Goal: Task Accomplishment & Management: Manage account settings

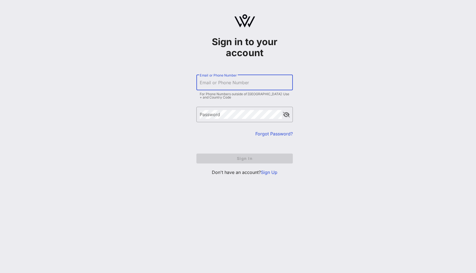
click at [208, 86] on input "Email or Phone Number" at bounding box center [245, 82] width 90 height 9
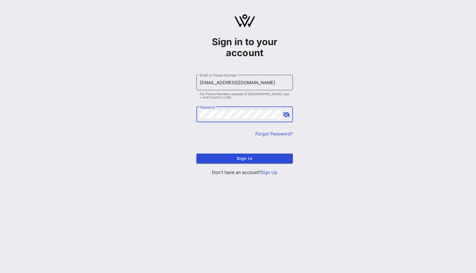
click at [212, 83] on input "[EMAIL_ADDRESS][DOMAIN_NAME]" at bounding box center [245, 82] width 90 height 9
type input "[EMAIL_ADDRESS][DOMAIN_NAME]"
click at [197, 154] on button "Sign In" at bounding box center [245, 159] width 96 height 10
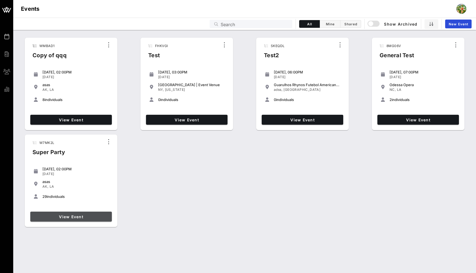
click at [93, 216] on span "View Event" at bounding box center [71, 217] width 77 height 5
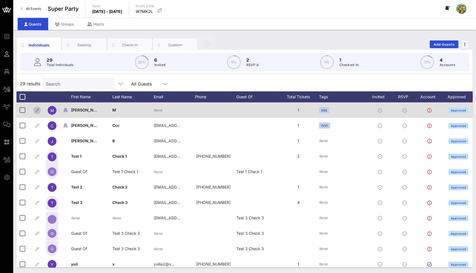
click at [38, 109] on icon "button" at bounding box center [37, 110] width 7 height 7
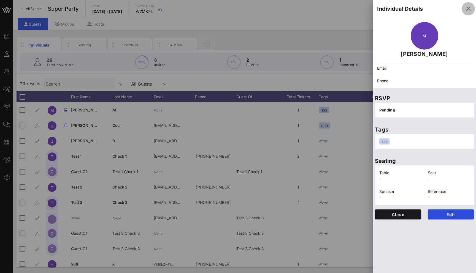
click at [470, 9] on icon "button" at bounding box center [468, 9] width 7 height 7
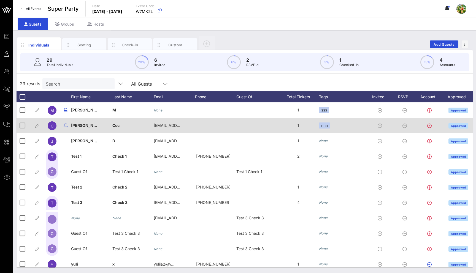
scroll to position [0, 14]
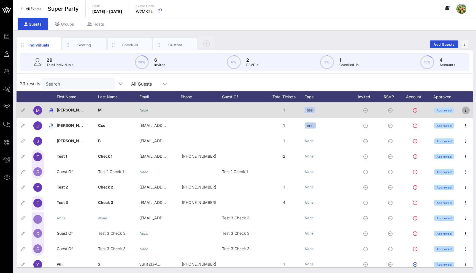
click at [465, 111] on icon "button" at bounding box center [466, 110] width 7 height 7
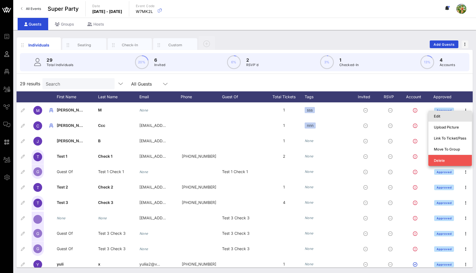
click at [456, 117] on div "Edit" at bounding box center [450, 116] width 33 height 4
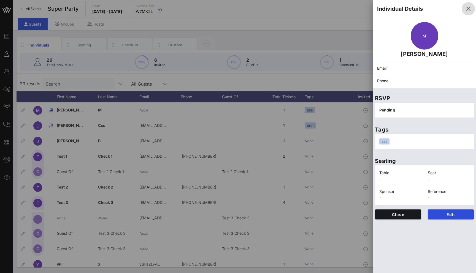
click at [469, 8] on icon "button" at bounding box center [468, 9] width 7 height 7
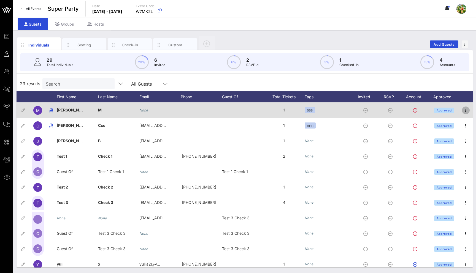
click at [464, 108] on icon "button" at bounding box center [466, 110] width 7 height 7
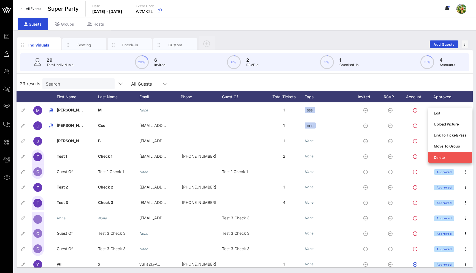
click at [218, 79] on div "29 results Search All Guests" at bounding box center [245, 83] width 457 height 15
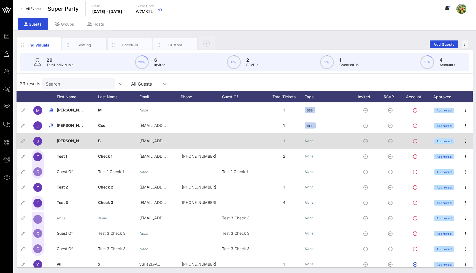
scroll to position [0, 0]
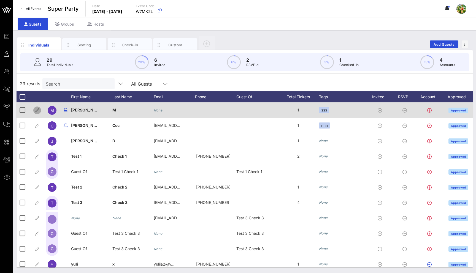
click at [38, 111] on icon "button" at bounding box center [37, 110] width 7 height 7
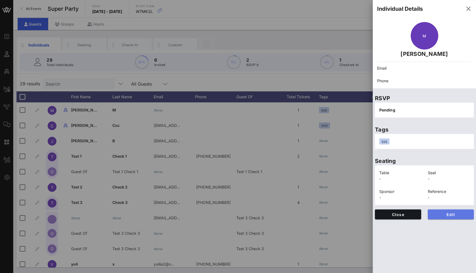
click at [455, 218] on button "Edit" at bounding box center [451, 215] width 46 height 10
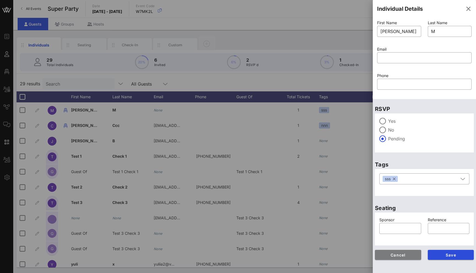
click at [407, 258] on button "Cancel" at bounding box center [398, 255] width 46 height 10
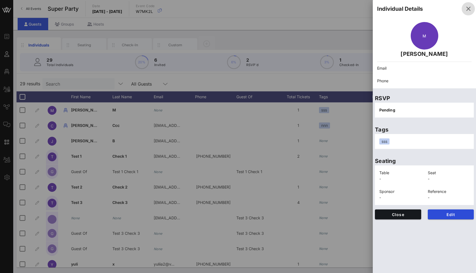
click at [469, 9] on icon "button" at bounding box center [468, 9] width 7 height 7
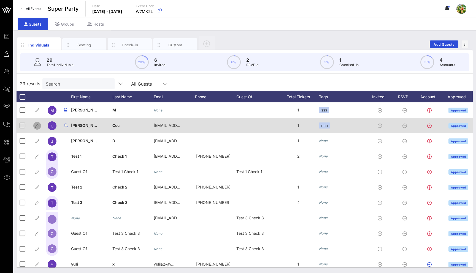
click at [39, 127] on icon "button" at bounding box center [37, 126] width 7 height 7
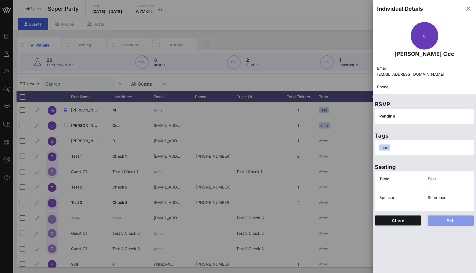
click at [448, 218] on button "Edit" at bounding box center [451, 221] width 46 height 10
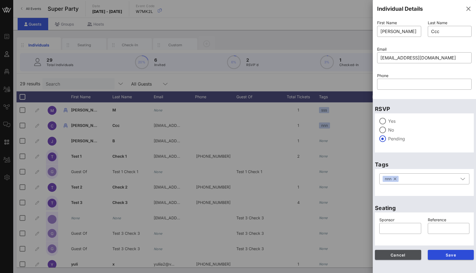
click at [414, 255] on span "Cancel" at bounding box center [398, 255] width 37 height 5
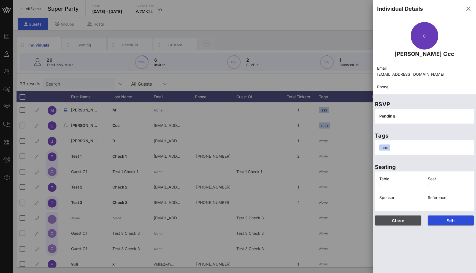
click at [404, 221] on span "Close" at bounding box center [398, 221] width 37 height 5
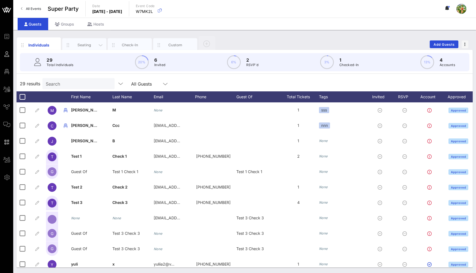
click at [89, 45] on div "Seating" at bounding box center [84, 44] width 25 height 5
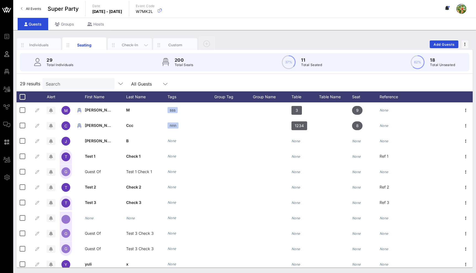
click at [130, 45] on div "Check-In" at bounding box center [130, 44] width 25 height 5
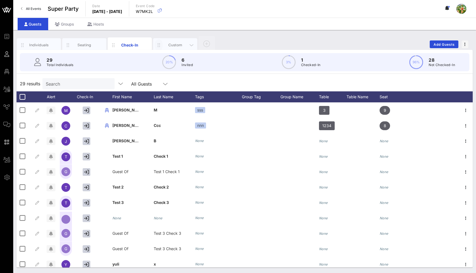
drag, startPoint x: 169, startPoint y: 45, endPoint x: 159, endPoint y: 45, distance: 10.5
click at [169, 45] on div "Custom" at bounding box center [175, 44] width 25 height 5
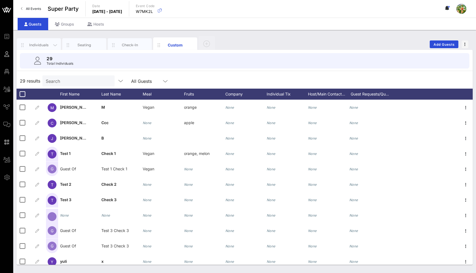
click at [30, 46] on div "Individuals" at bounding box center [39, 44] width 25 height 5
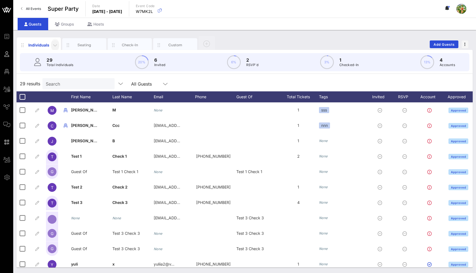
click at [55, 46] on icon "button" at bounding box center [55, 45] width 7 height 7
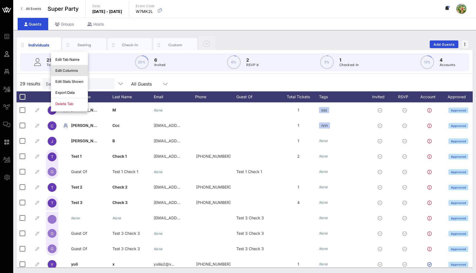
click at [72, 67] on div "Edit Columns" at bounding box center [69, 70] width 37 height 11
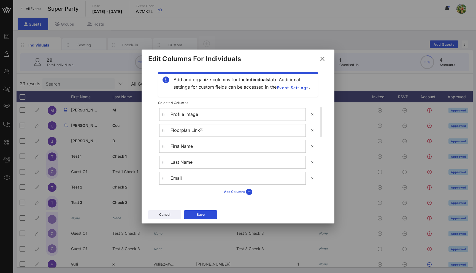
click at [251, 193] on icon at bounding box center [249, 192] width 6 height 6
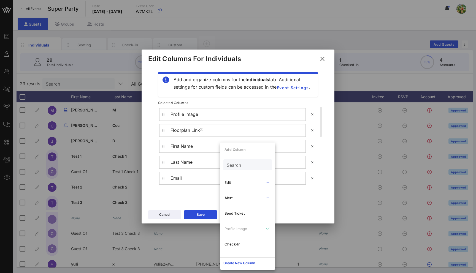
click at [247, 161] on div "Search" at bounding box center [247, 165] width 41 height 11
click at [247, 163] on input "text" at bounding box center [247, 165] width 41 height 7
type input "ed"
click at [238, 182] on div "Edit" at bounding box center [243, 183] width 36 height 4
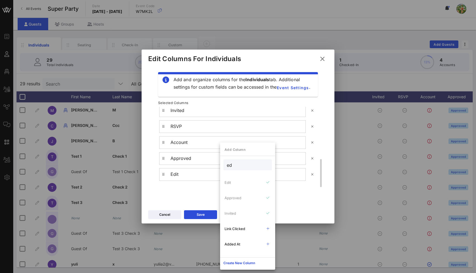
click at [185, 192] on div "Add Columns" at bounding box center [238, 191] width 169 height 9
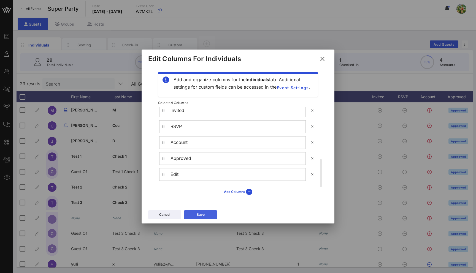
click at [203, 213] on div "Save" at bounding box center [201, 215] width 8 height 6
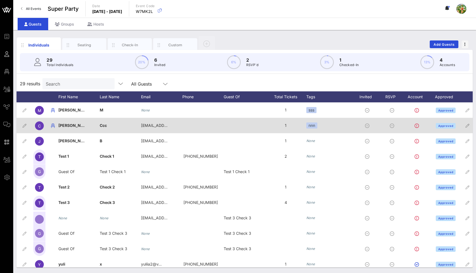
scroll to position [0, 0]
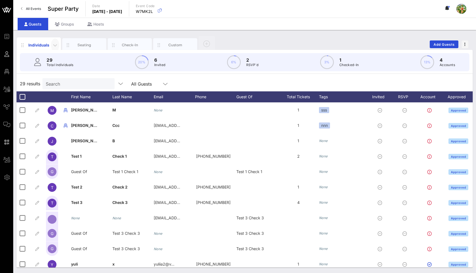
click at [56, 44] on icon "button" at bounding box center [55, 45] width 7 height 7
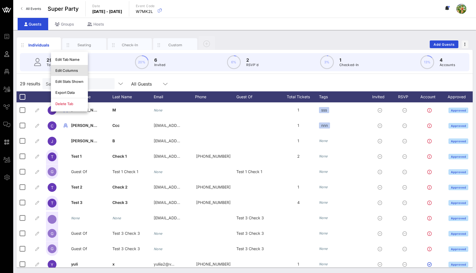
click at [76, 67] on div "Edit Columns" at bounding box center [69, 70] width 37 height 11
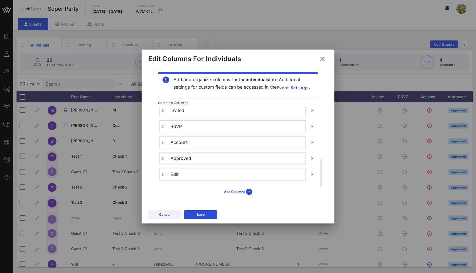
drag, startPoint x: 323, startPoint y: 58, endPoint x: 157, endPoint y: 24, distance: 169.3
click at [323, 58] on icon at bounding box center [323, 58] width 8 height 7
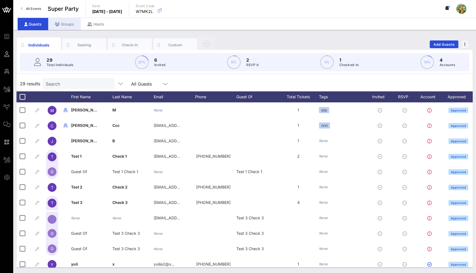
click at [60, 26] on div "Groups" at bounding box center [64, 24] width 33 height 12
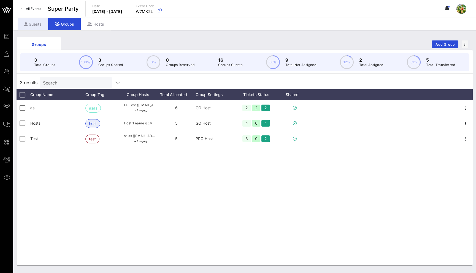
click at [33, 23] on div "Guests" at bounding box center [33, 24] width 31 height 12
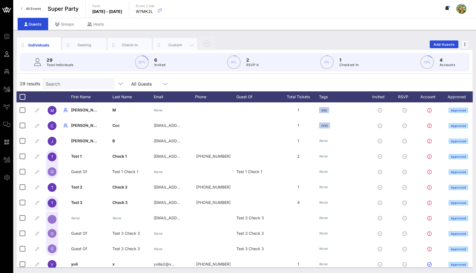
click at [179, 41] on div "Custom" at bounding box center [175, 45] width 44 height 14
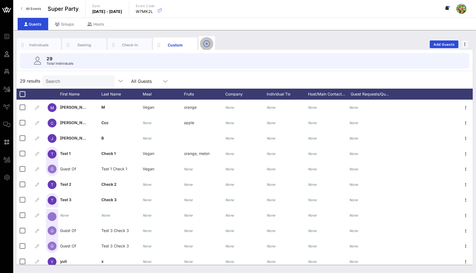
click at [209, 44] on icon "button" at bounding box center [206, 44] width 7 height 7
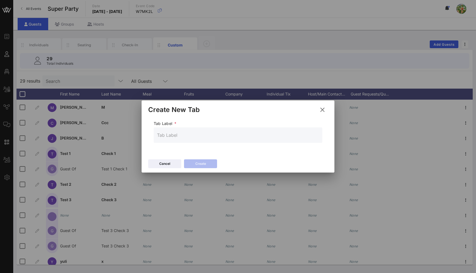
click at [196, 136] on input "text" at bounding box center [238, 135] width 162 height 9
type input "test"
click at [210, 168] on button "Create" at bounding box center [200, 164] width 33 height 9
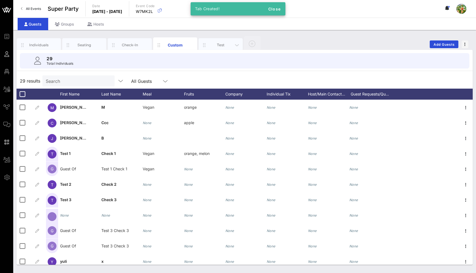
click at [219, 45] on div "test" at bounding box center [221, 44] width 25 height 5
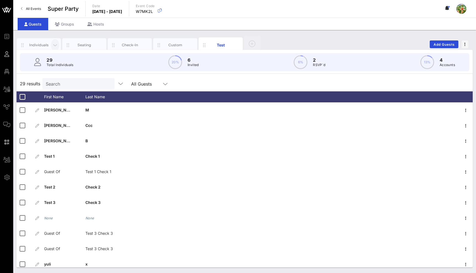
click at [55, 46] on icon "button" at bounding box center [55, 45] width 7 height 6
click at [72, 69] on div "Edit Columns" at bounding box center [69, 70] width 28 height 4
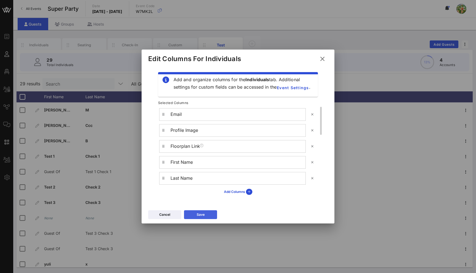
click at [199, 217] on div "Save" at bounding box center [201, 215] width 8 height 6
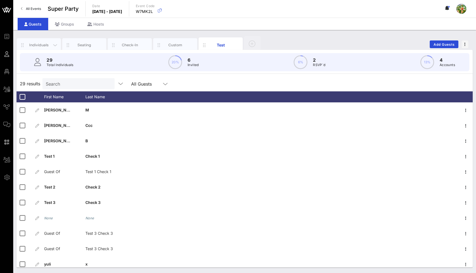
click at [37, 46] on div "Individuals" at bounding box center [39, 44] width 25 height 5
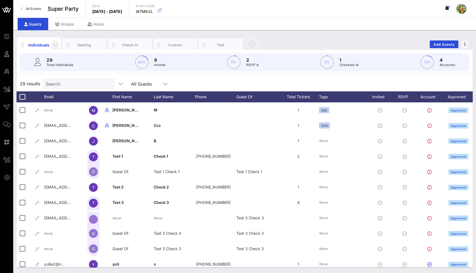
click at [56, 44] on icon "button" at bounding box center [55, 45] width 7 height 7
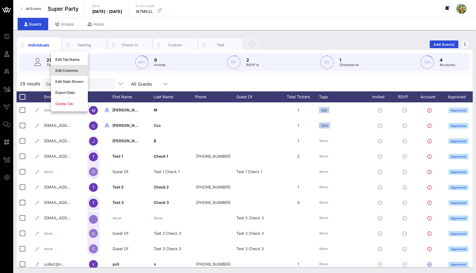
click at [73, 69] on div "Edit Columns" at bounding box center [69, 70] width 28 height 4
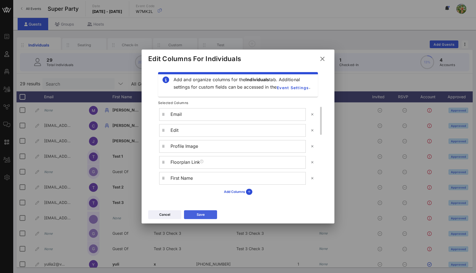
click at [200, 213] on div "Save" at bounding box center [201, 215] width 8 height 6
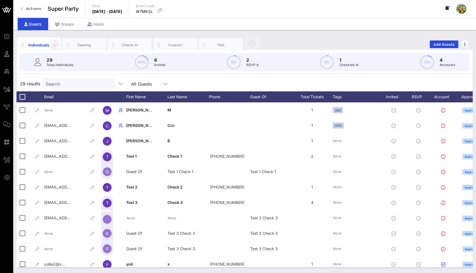
click at [57, 46] on icon "button" at bounding box center [55, 45] width 7 height 7
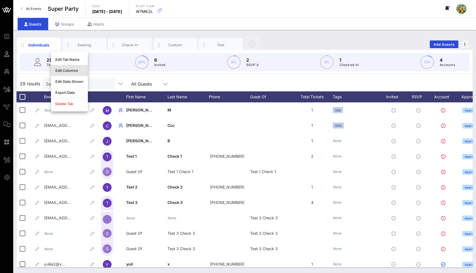
click at [68, 71] on div "Edit Columns" at bounding box center [69, 70] width 28 height 4
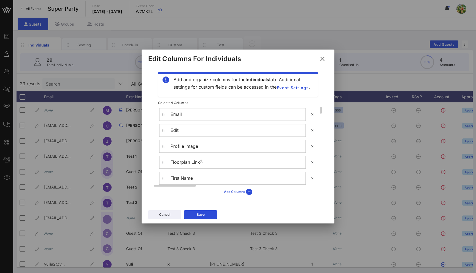
click at [251, 193] on icon at bounding box center [249, 192] width 6 height 6
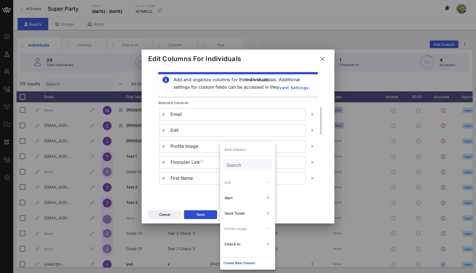
click at [245, 165] on input "Search" at bounding box center [247, 165] width 41 height 7
type input "ed"
click at [323, 59] on icon at bounding box center [323, 58] width 8 height 7
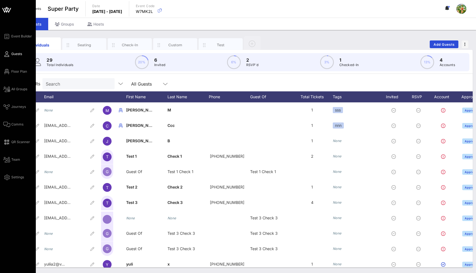
click at [9, 121] on div "Event Builder Guests Floor Plan All Groups Journeys Comms QR Scanner Team Setti…" at bounding box center [19, 107] width 33 height 148
click at [10, 124] on icon at bounding box center [6, 124] width 7 height 1
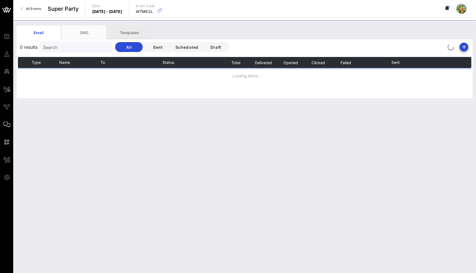
click at [122, 33] on div "Templates" at bounding box center [130, 33] width 44 height 14
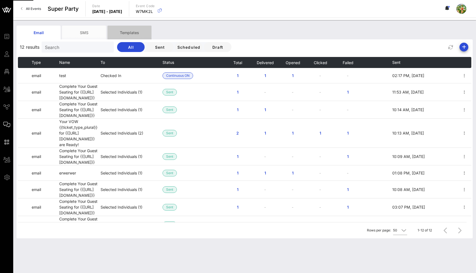
click at [124, 28] on div "Templates" at bounding box center [130, 33] width 44 height 14
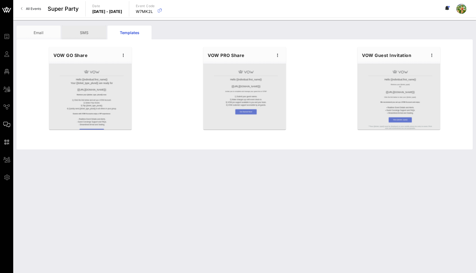
click at [77, 32] on div "SMS" at bounding box center [84, 33] width 44 height 14
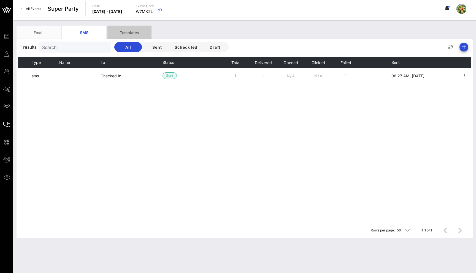
click at [125, 34] on div "Templates" at bounding box center [130, 33] width 44 height 14
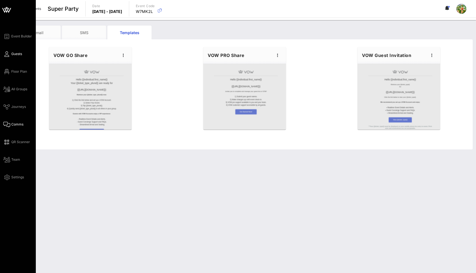
click at [6, 55] on icon at bounding box center [6, 54] width 7 height 1
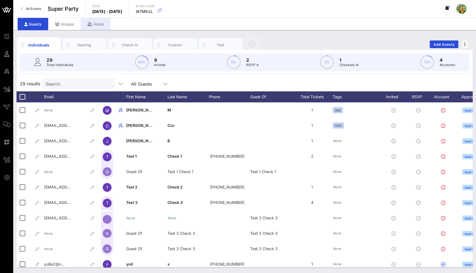
click at [103, 25] on div "Hosts" at bounding box center [96, 24] width 30 height 12
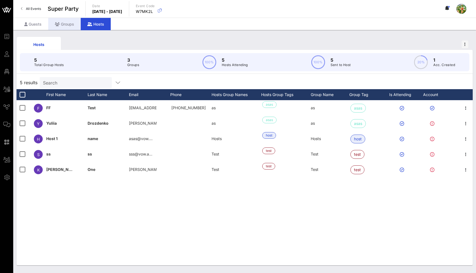
click at [66, 25] on div "Groups" at bounding box center [64, 24] width 33 height 12
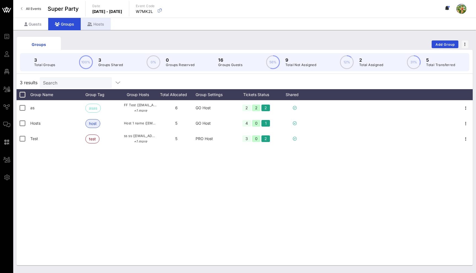
click at [102, 27] on div "Hosts" at bounding box center [96, 24] width 30 height 12
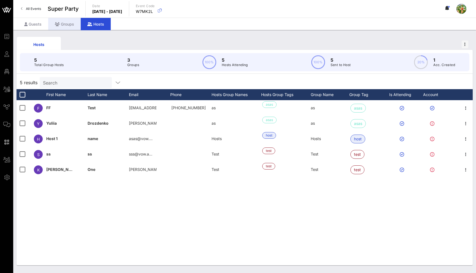
click at [66, 26] on div "Groups" at bounding box center [64, 24] width 33 height 12
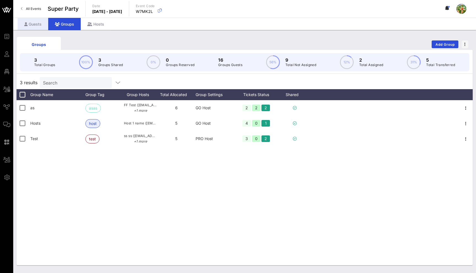
click at [38, 25] on div "Guests" at bounding box center [33, 24] width 31 height 12
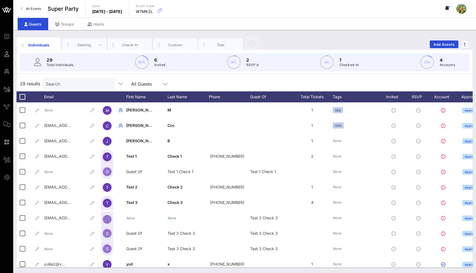
click at [83, 46] on div "Seating" at bounding box center [84, 44] width 25 height 5
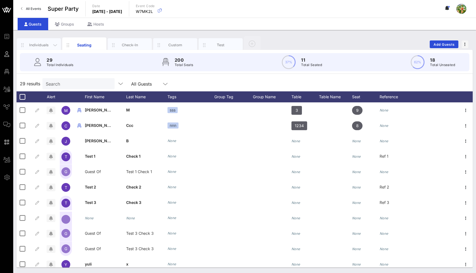
click at [41, 41] on div "Individuals" at bounding box center [39, 45] width 44 height 14
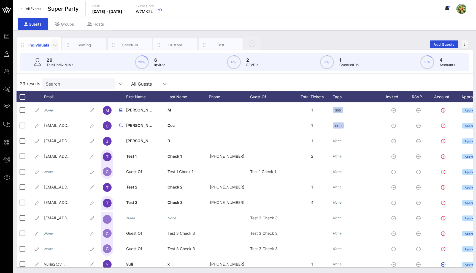
click at [54, 45] on icon "button" at bounding box center [55, 45] width 7 height 7
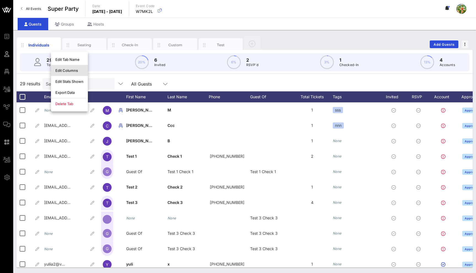
click at [74, 71] on div "Edit Columns" at bounding box center [69, 70] width 28 height 4
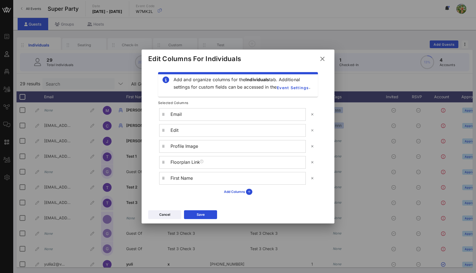
click at [315, 131] on button at bounding box center [312, 130] width 9 height 9
click at [247, 190] on icon at bounding box center [249, 192] width 6 height 6
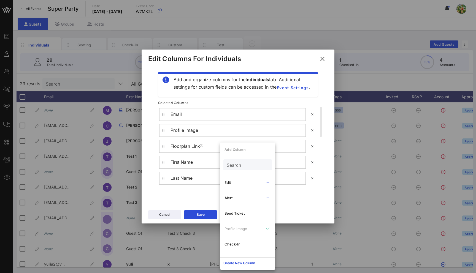
click at [240, 170] on div "Search" at bounding box center [247, 165] width 41 height 11
type input "tick"
click at [240, 184] on div "Send Ticket" at bounding box center [243, 183] width 36 height 4
click at [203, 200] on div "Add and organize columns for the Individuals tab. Additional settings for custo…" at bounding box center [238, 135] width 180 height 136
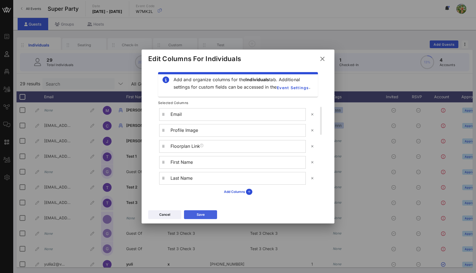
click at [207, 213] on button "Save" at bounding box center [200, 215] width 33 height 9
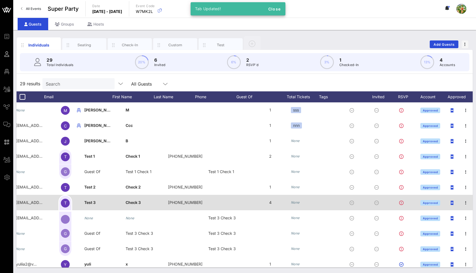
scroll to position [0, 28]
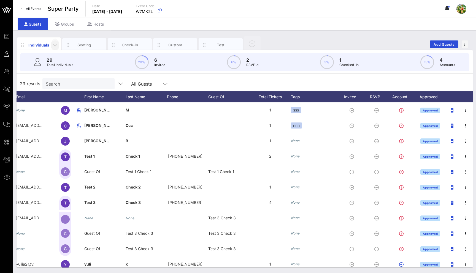
click at [57, 44] on icon "button" at bounding box center [55, 45] width 7 height 7
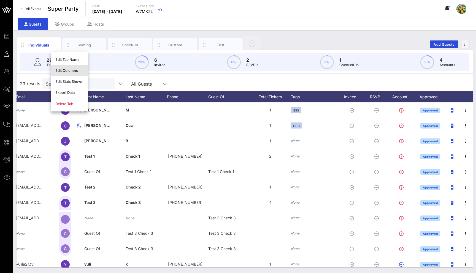
click at [74, 68] on div "Edit Columns" at bounding box center [69, 70] width 37 height 11
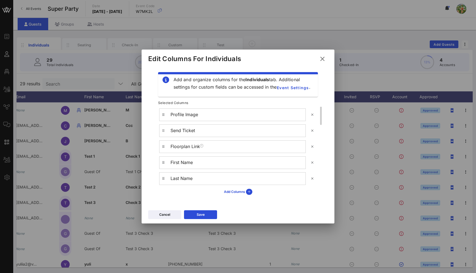
scroll to position [0, 0]
click at [196, 214] on button "Save" at bounding box center [200, 215] width 33 height 9
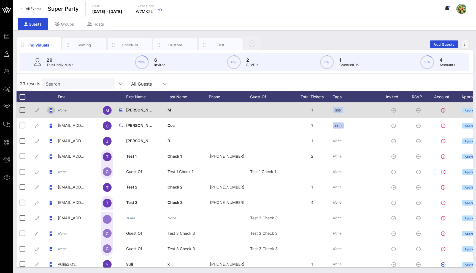
click at [51, 111] on rect "button" at bounding box center [51, 110] width 2 height 1
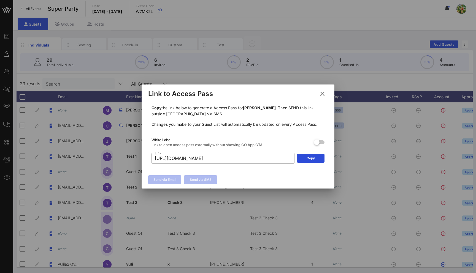
click at [239, 180] on div "Send via Email Send via SMS" at bounding box center [238, 181] width 193 height 16
click at [324, 96] on icon at bounding box center [323, 93] width 8 height 7
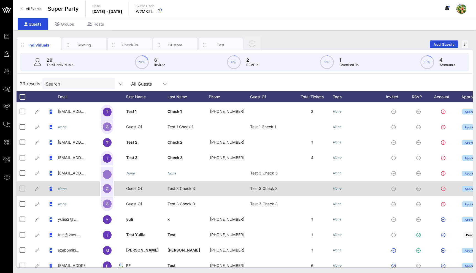
scroll to position [45, 0]
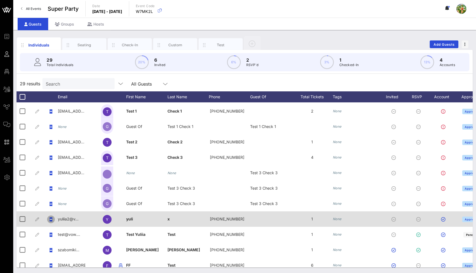
click at [50, 219] on icon "button" at bounding box center [51, 220] width 3 height 4
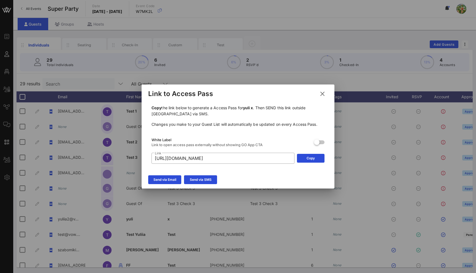
click at [326, 92] on button at bounding box center [322, 94] width 11 height 10
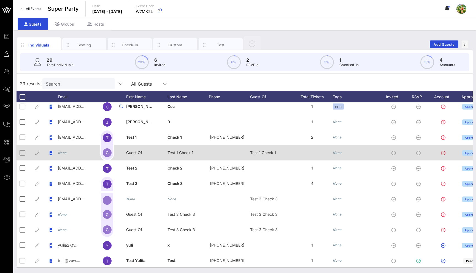
scroll to position [0, 0]
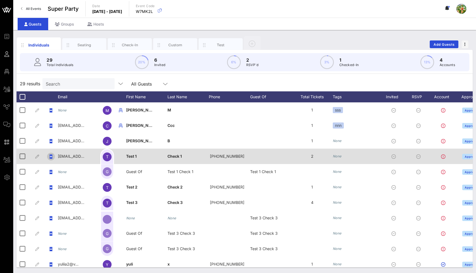
click at [50, 157] on icon "button" at bounding box center [51, 157] width 3 height 4
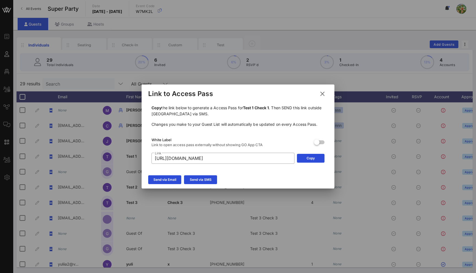
drag, startPoint x: 322, startPoint y: 94, endPoint x: 314, endPoint y: 98, distance: 8.5
click at [322, 94] on icon at bounding box center [323, 93] width 8 height 7
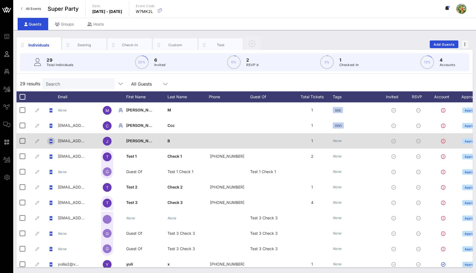
click at [50, 141] on icon "button" at bounding box center [51, 141] width 3 height 4
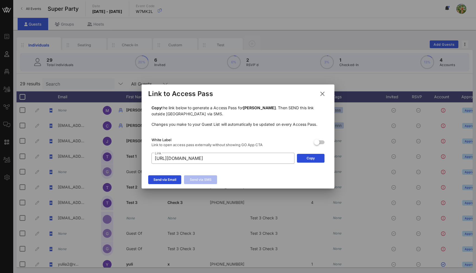
click at [321, 93] on icon at bounding box center [322, 94] width 9 height 8
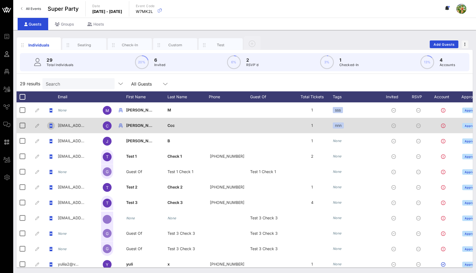
click at [50, 125] on icon "button" at bounding box center [51, 126] width 3 height 4
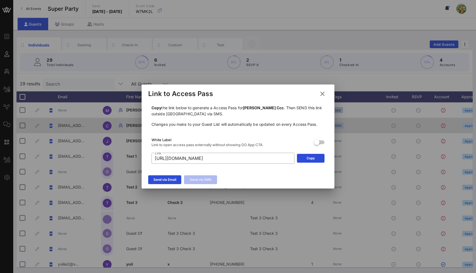
drag, startPoint x: 323, startPoint y: 93, endPoint x: 291, endPoint y: 127, distance: 46.4
click at [323, 93] on icon at bounding box center [323, 93] width 8 height 7
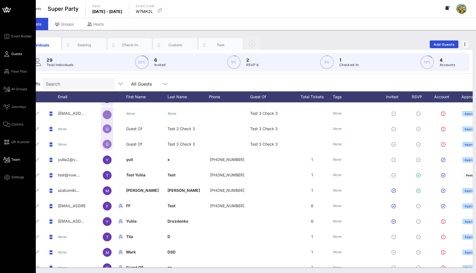
scroll to position [105, 0]
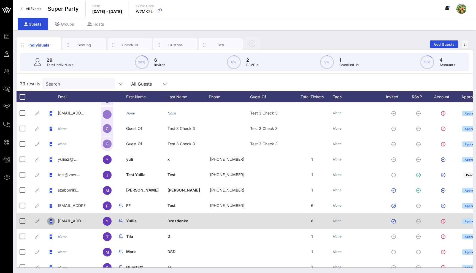
click at [51, 221] on icon "button" at bounding box center [51, 221] width 3 height 4
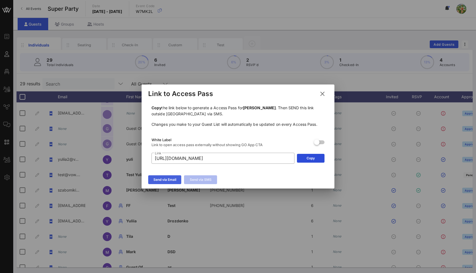
click at [168, 179] on div "Send via Email" at bounding box center [165, 180] width 23 height 6
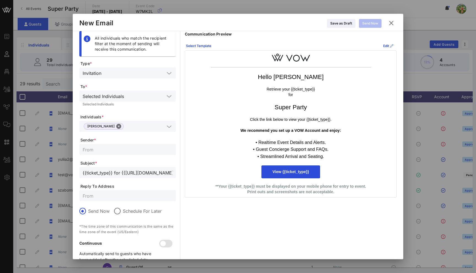
click at [114, 152] on input "text" at bounding box center [128, 149] width 90 height 7
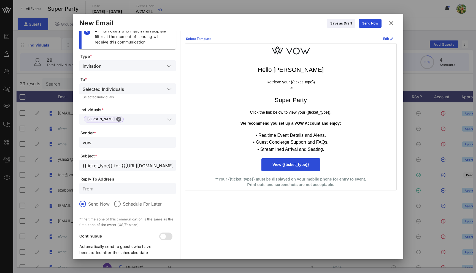
scroll to position [13, 0]
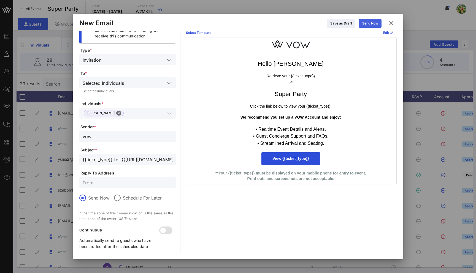
type input "vow"
click at [377, 25] on div "Send Now" at bounding box center [371, 24] width 16 height 6
click at [393, 24] on icon at bounding box center [391, 23] width 7 height 7
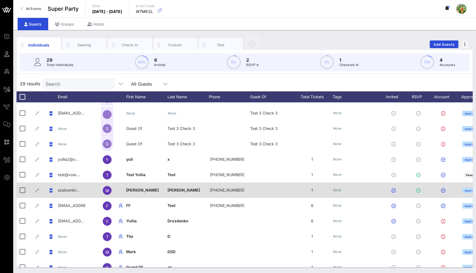
scroll to position [103, 0]
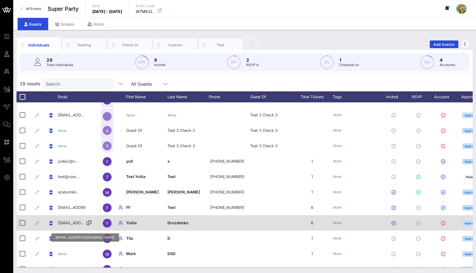
click at [87, 224] on icon at bounding box center [89, 223] width 5 height 1
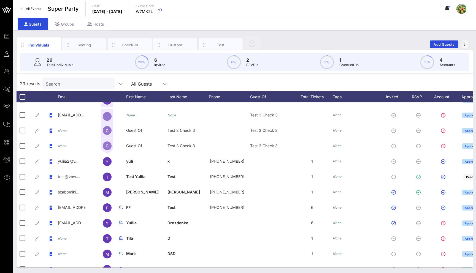
click at [201, 83] on div "29 results Search All Guests" at bounding box center [245, 83] width 457 height 15
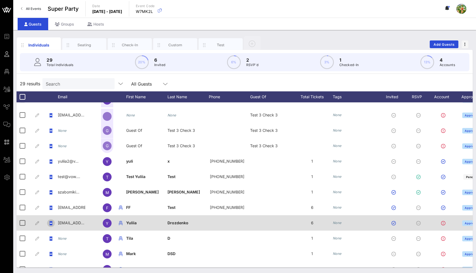
click at [49, 224] on icon "button" at bounding box center [51, 223] width 4 height 4
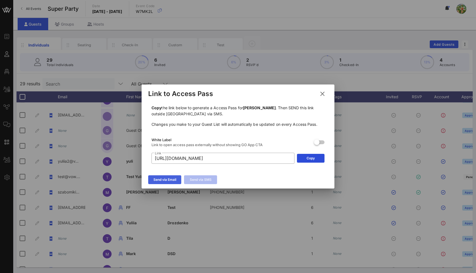
click at [165, 182] on button "Send via Email" at bounding box center [164, 180] width 33 height 9
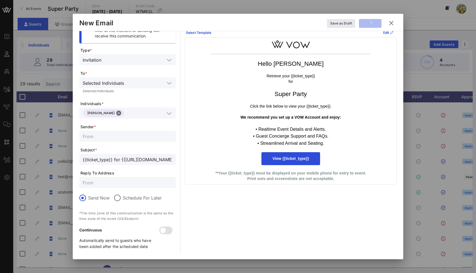
click at [102, 131] on div at bounding box center [128, 136] width 90 height 11
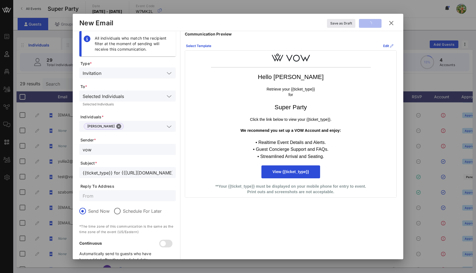
type input "vow"
click at [393, 24] on icon at bounding box center [392, 23] width 8 height 7
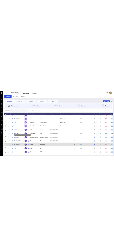
scroll to position [108, 0]
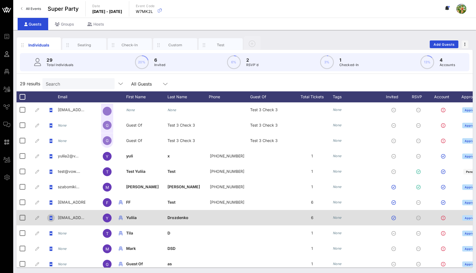
click at [51, 217] on icon "button" at bounding box center [51, 218] width 3 height 4
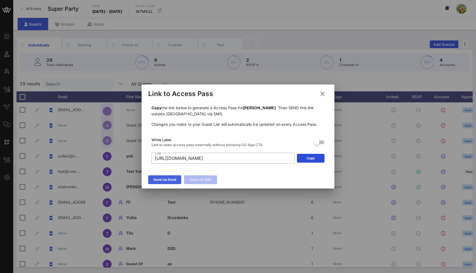
click at [157, 184] on button "Send via Email" at bounding box center [164, 180] width 33 height 9
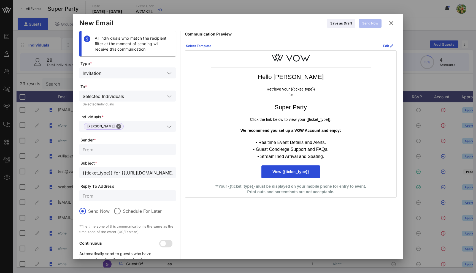
click at [119, 148] on input "text" at bounding box center [128, 149] width 90 height 7
type input "dsds"
click at [380, 26] on button "Send Now" at bounding box center [370, 23] width 23 height 9
